Goal: Information Seeking & Learning: Learn about a topic

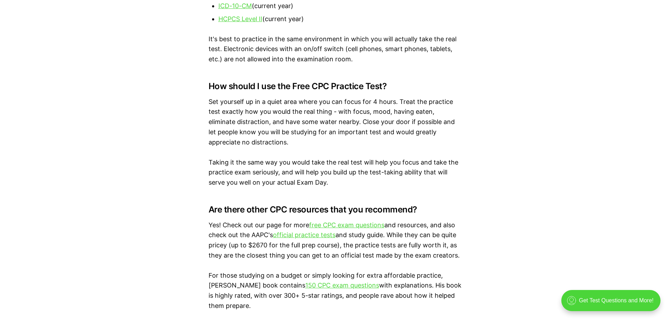
scroll to position [1056, 0]
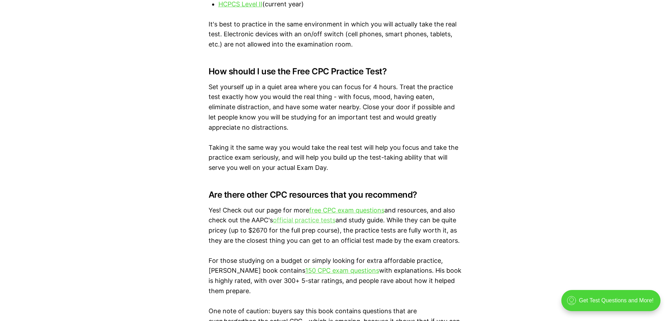
click at [327, 221] on link "official practice tests" at bounding box center [304, 219] width 63 height 7
click at [337, 205] on p "Yes! Check out our page for more free CPC exam questions and resources, and als…" at bounding box center [335, 225] width 253 height 40
click at [339, 207] on link "free CPC exam questions" at bounding box center [346, 209] width 75 height 7
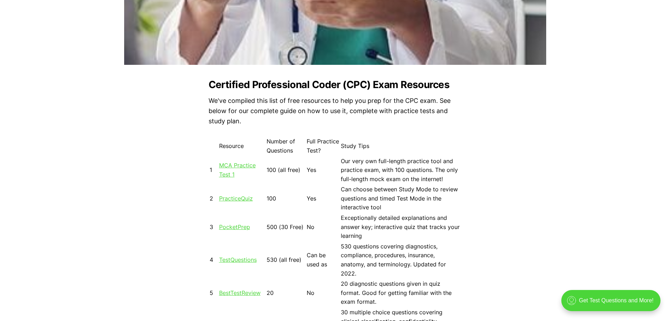
scroll to position [563, 0]
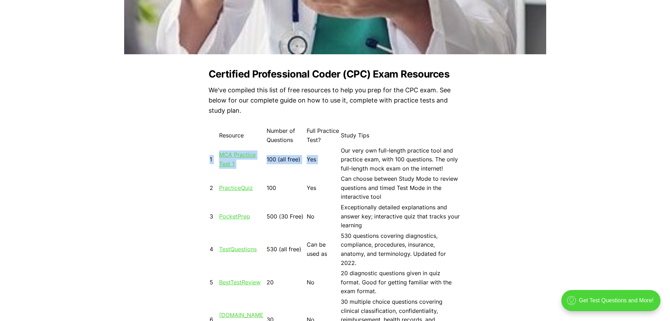
drag, startPoint x: 347, startPoint y: 147, endPoint x: 419, endPoint y: 140, distance: 72.4
click at [418, 140] on table "Resource Number of Questions Full Practice Test? Study Tips 1 MCA Practice Test…" at bounding box center [335, 266] width 253 height 282
click at [420, 141] on td "Study Tips" at bounding box center [401, 135] width 120 height 19
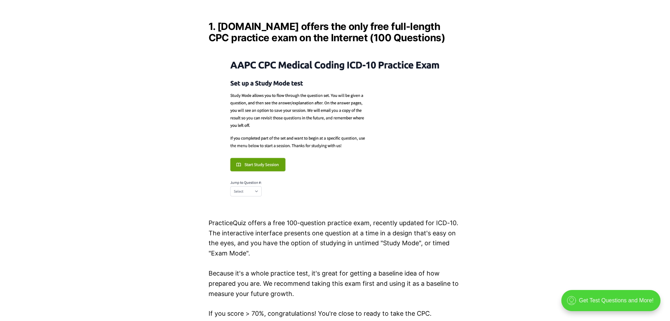
scroll to position [985, 0]
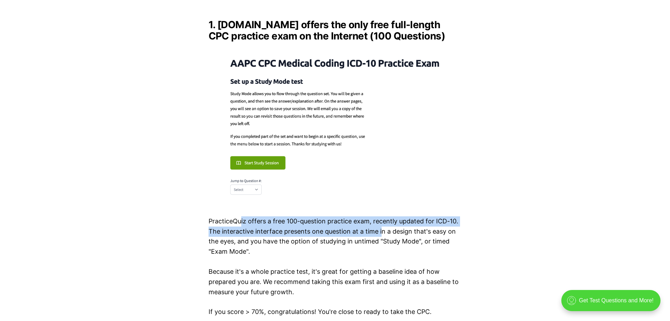
drag, startPoint x: 242, startPoint y: 208, endPoint x: 382, endPoint y: 222, distance: 140.7
click at [382, 222] on p "PracticeQuiz offers a free 100-question practice exam, recently updated for ICD…" at bounding box center [335, 236] width 253 height 40
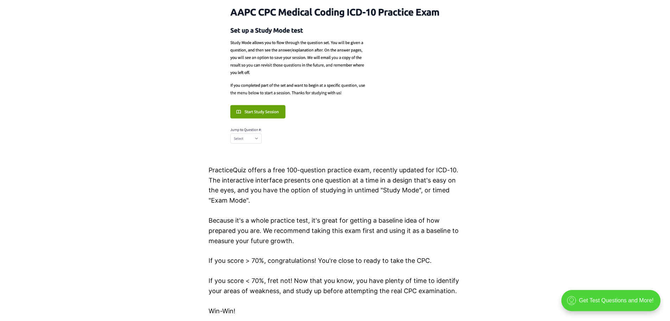
scroll to position [1056, 0]
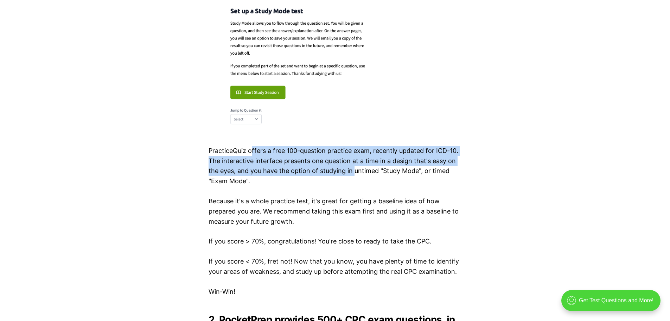
drag, startPoint x: 253, startPoint y: 144, endPoint x: 356, endPoint y: 161, distance: 103.8
click at [356, 161] on p "PracticeQuiz offers a free 100-question practice exam, recently updated for ICD…" at bounding box center [335, 166] width 253 height 40
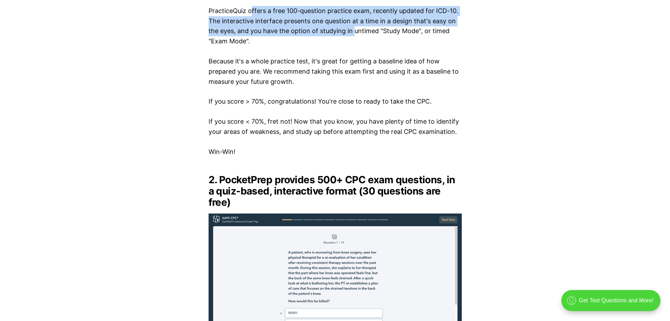
scroll to position [1302, 0]
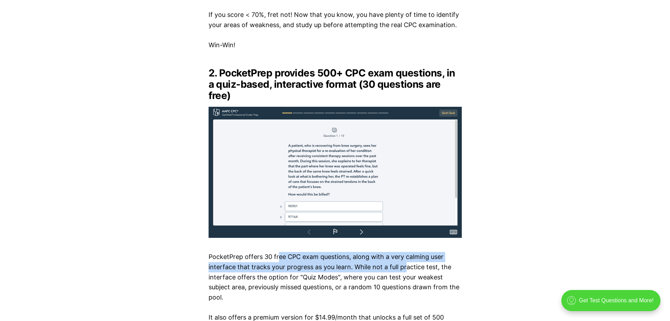
drag, startPoint x: 278, startPoint y: 245, endPoint x: 406, endPoint y: 254, distance: 128.1
click at [406, 254] on p "PocketPrep offers 30 free CPC exam questions, along with a very calming user in…" at bounding box center [335, 277] width 253 height 51
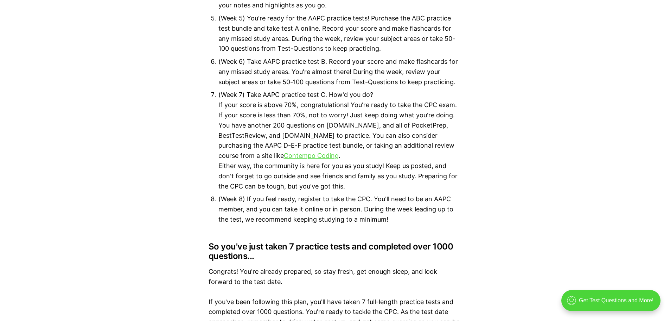
scroll to position [3659, 0]
